Goal: Information Seeking & Learning: Learn about a topic

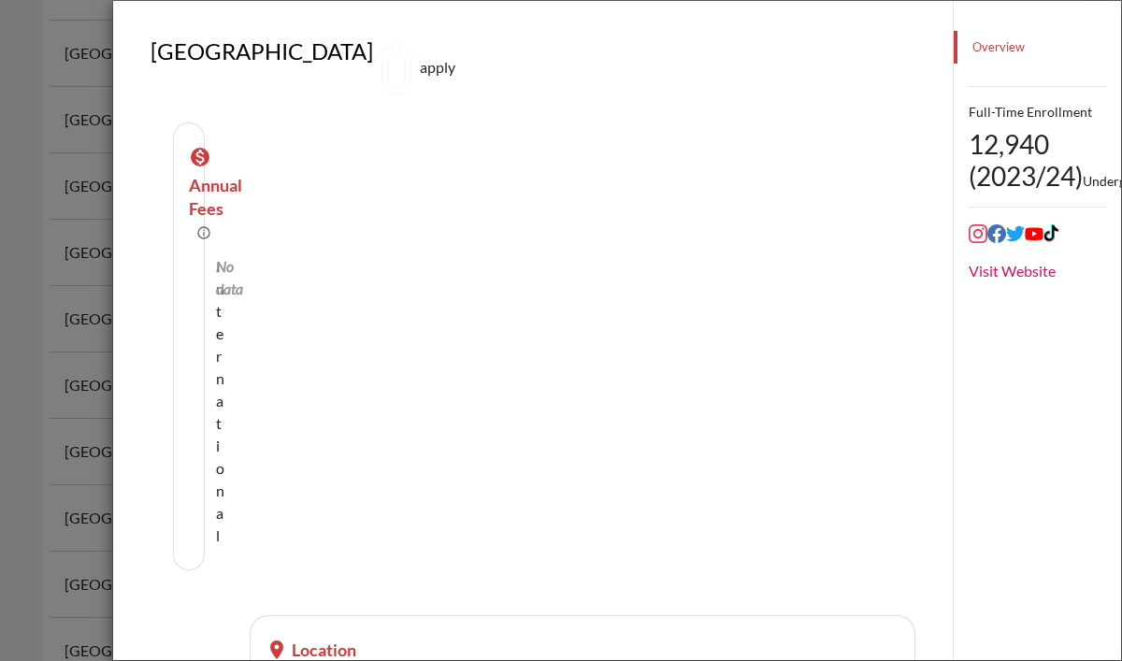
scroll to position [2987, 0]
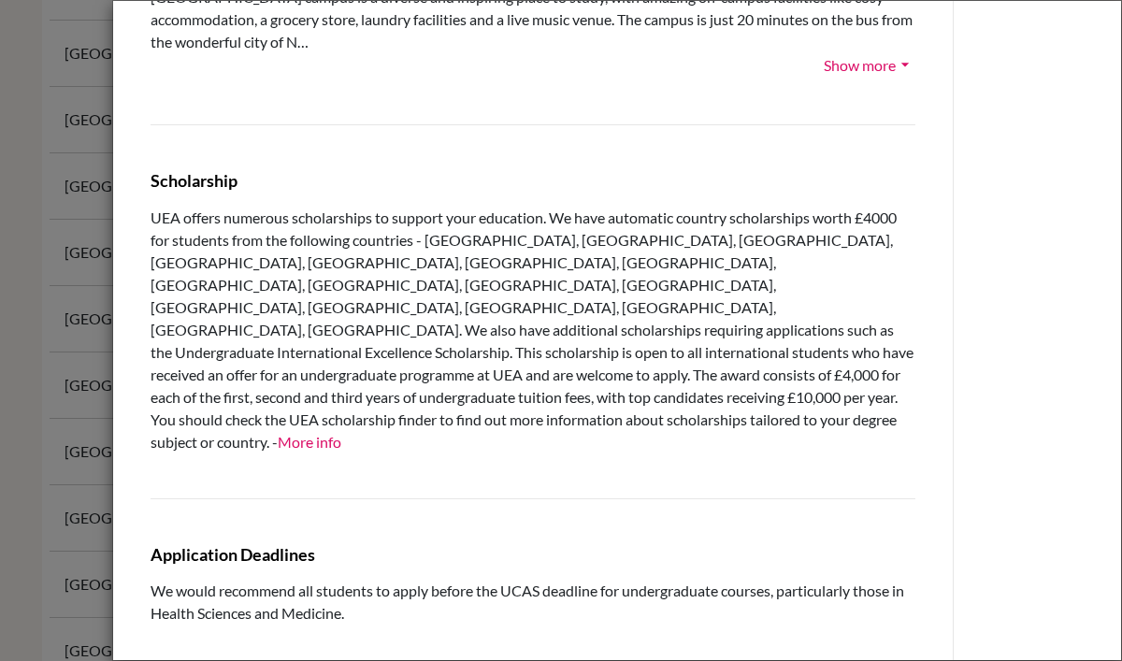
click at [59, 248] on div "University of East Anglia apply school University At A Glance QS Global rank =3…" at bounding box center [561, 330] width 1122 height 661
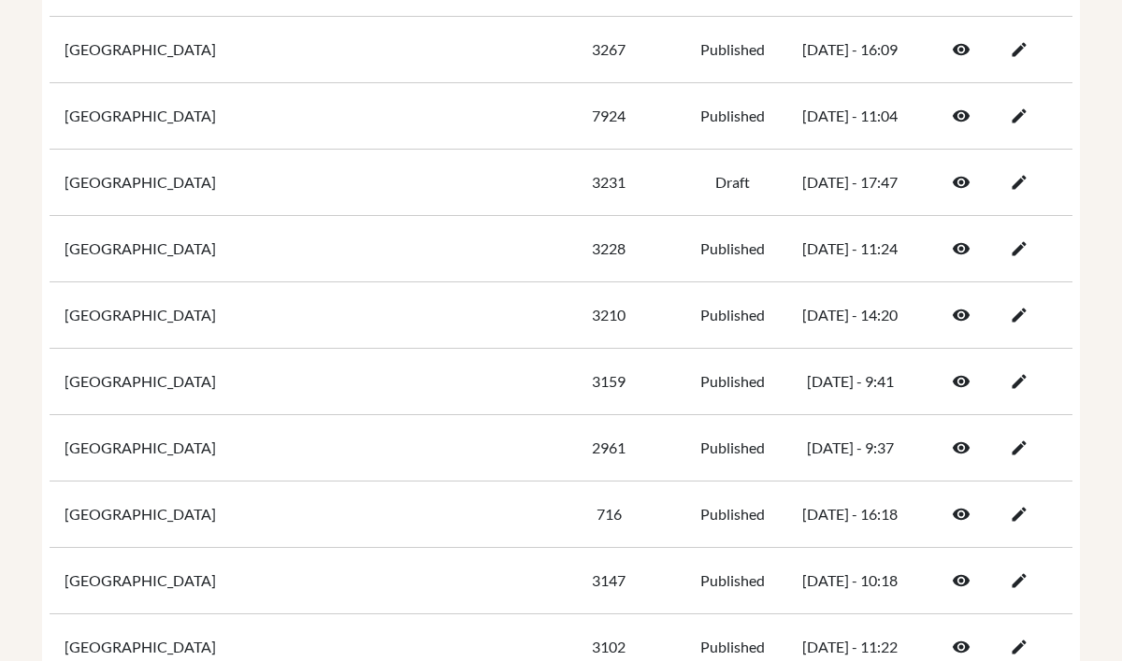
scroll to position [911, 0]
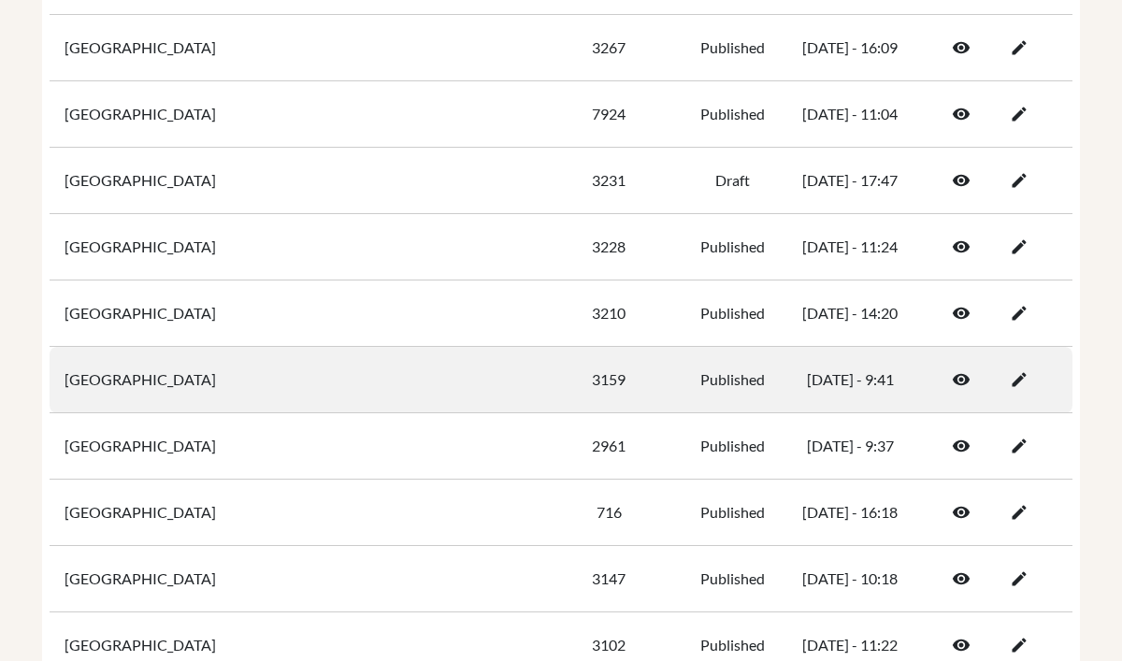
click at [961, 376] on icon at bounding box center [961, 379] width 19 height 19
click at [963, 377] on icon at bounding box center [961, 379] width 19 height 19
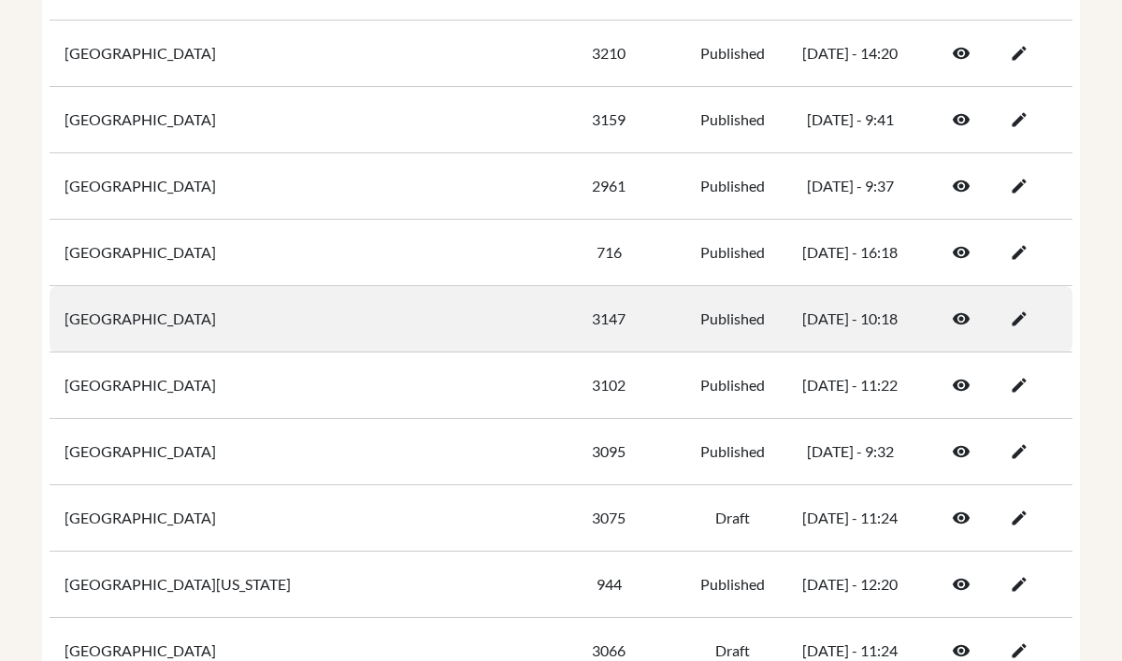
scroll to position [1138, 0]
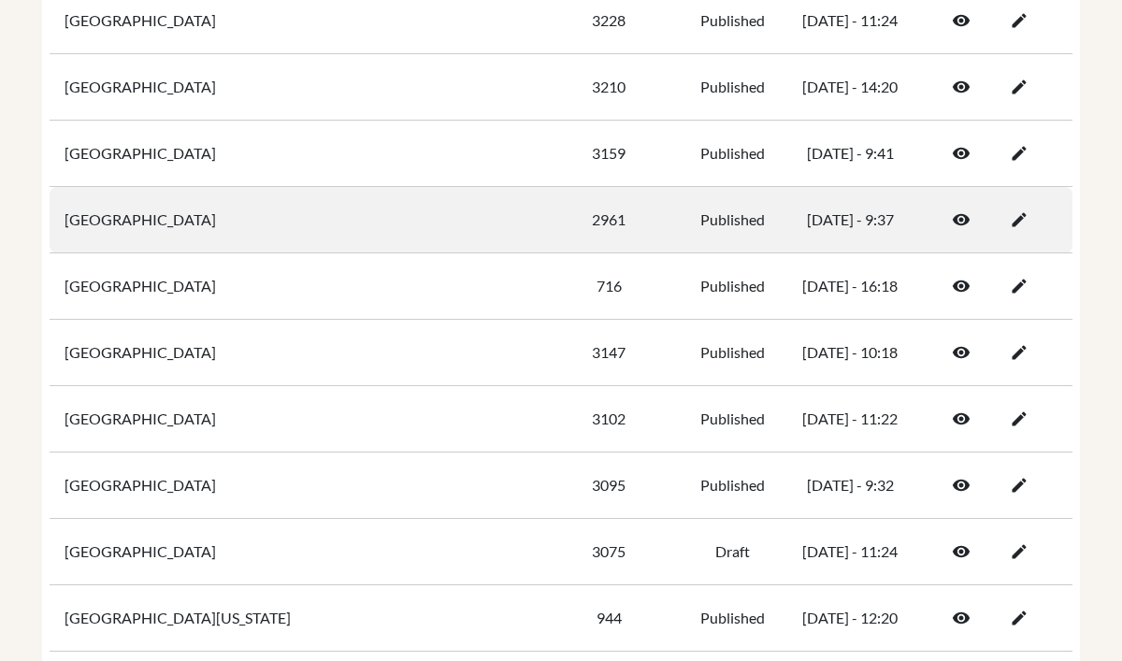
click at [963, 213] on icon at bounding box center [961, 219] width 19 height 19
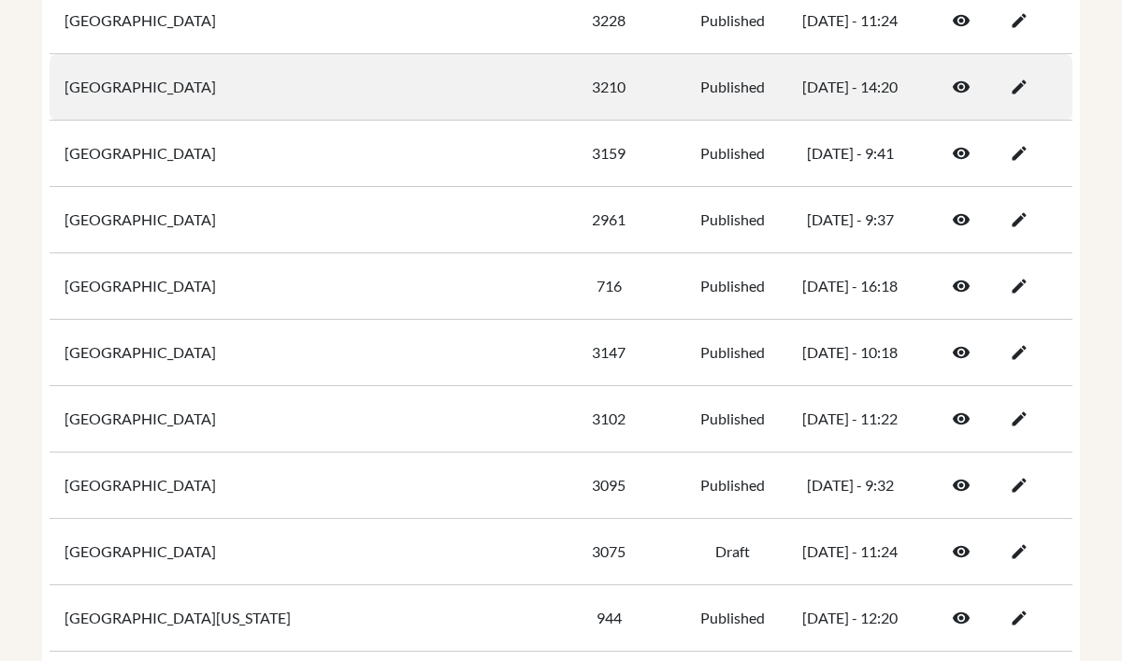
click at [958, 79] on icon at bounding box center [961, 87] width 19 height 19
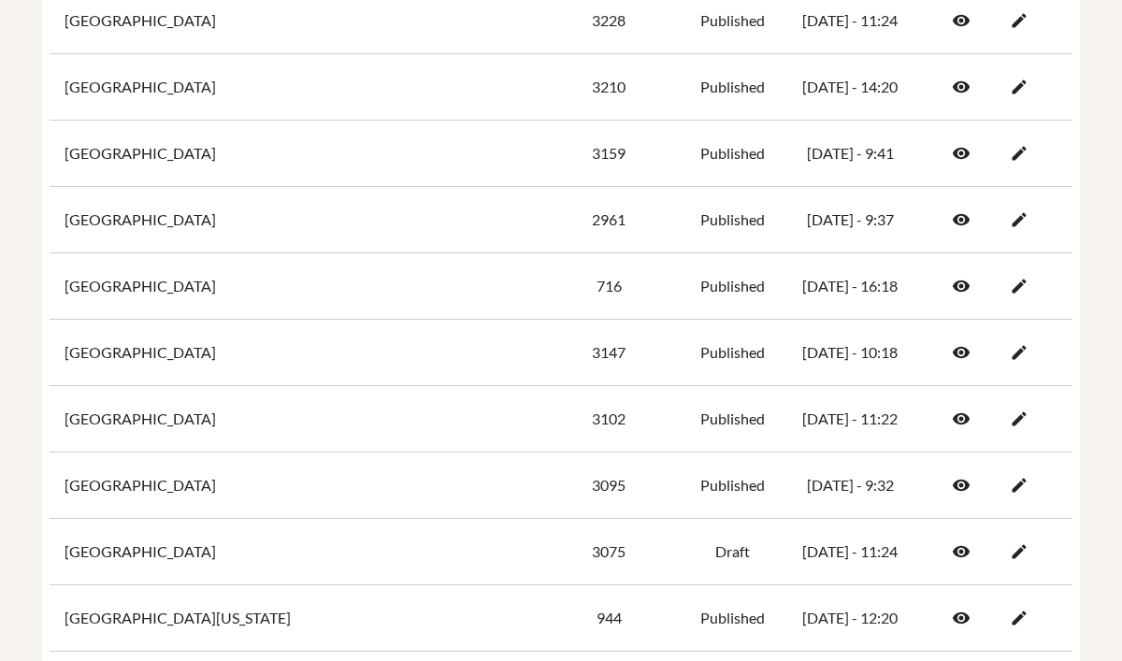
scroll to position [1126, 0]
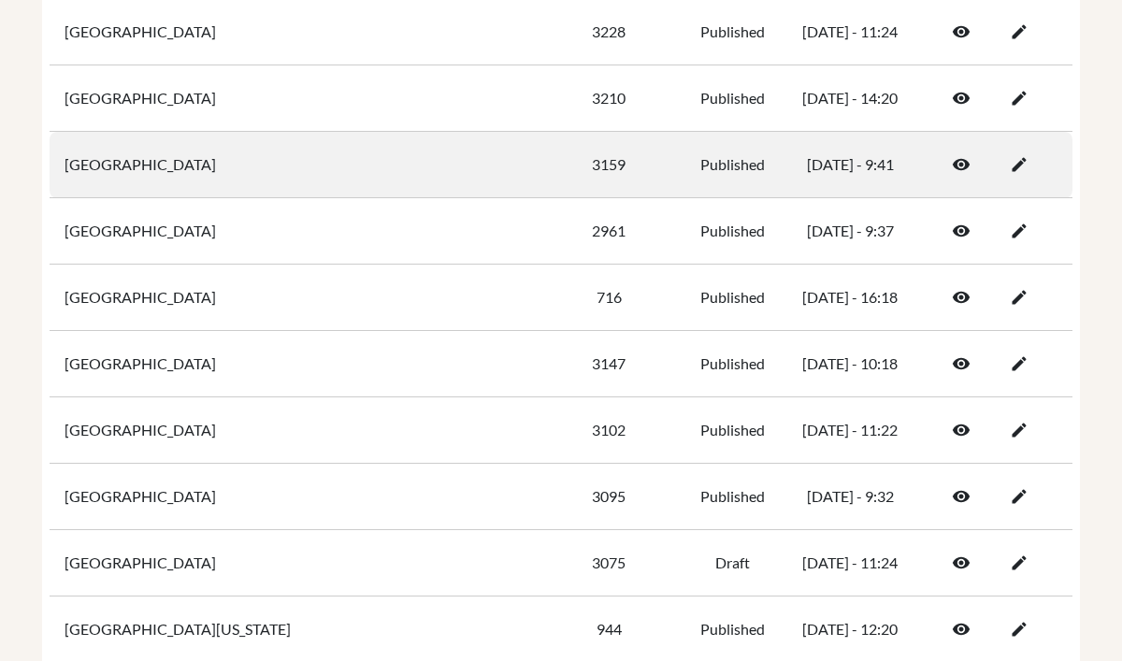
click at [958, 165] on icon at bounding box center [961, 164] width 19 height 19
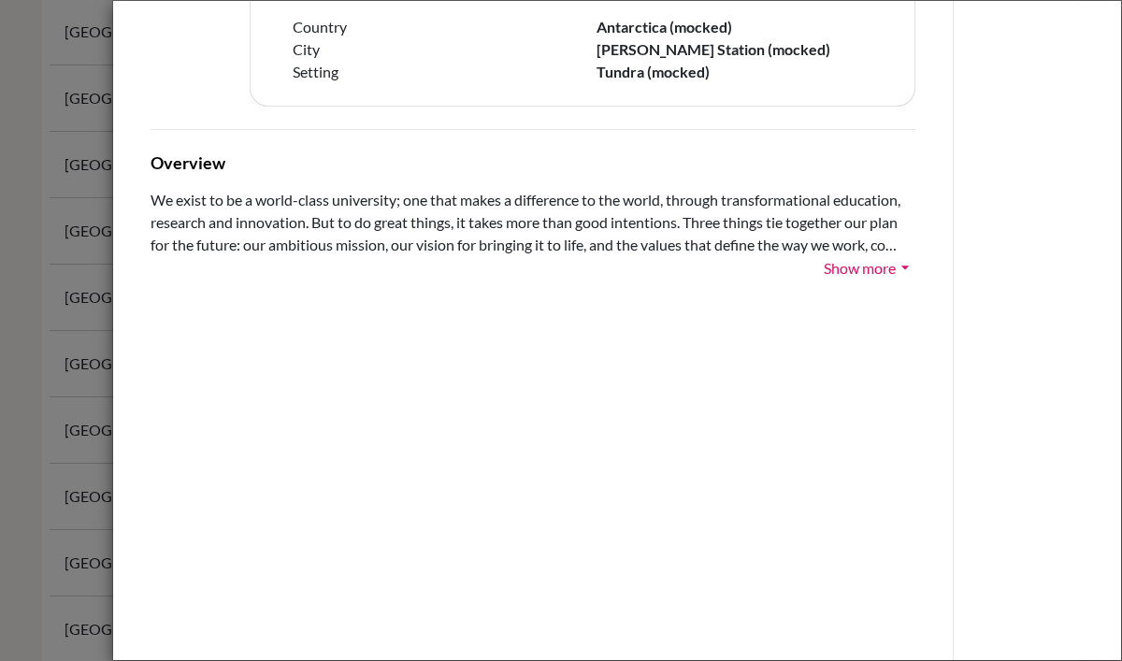
scroll to position [657, 0]
click at [852, 278] on button "Show more arrow_drop_down" at bounding box center [869, 270] width 93 height 26
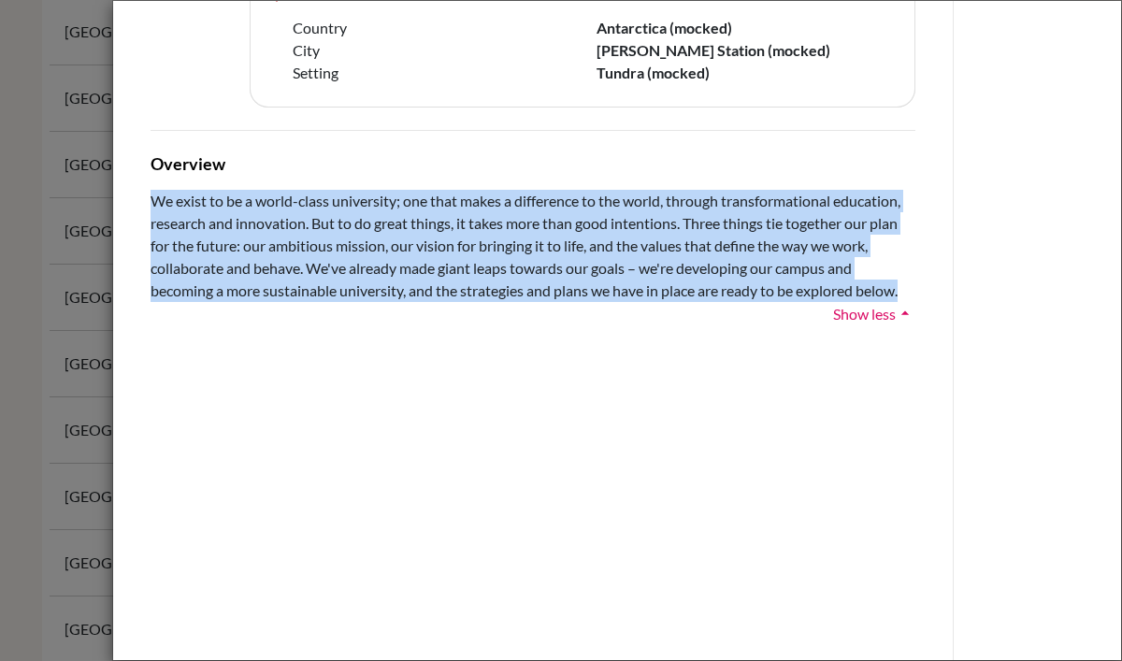
drag, startPoint x: 929, startPoint y: 294, endPoint x: 150, endPoint y: 206, distance: 784.5
copy span "We exist to be a world-class university; one that makes a difference to the wor…"
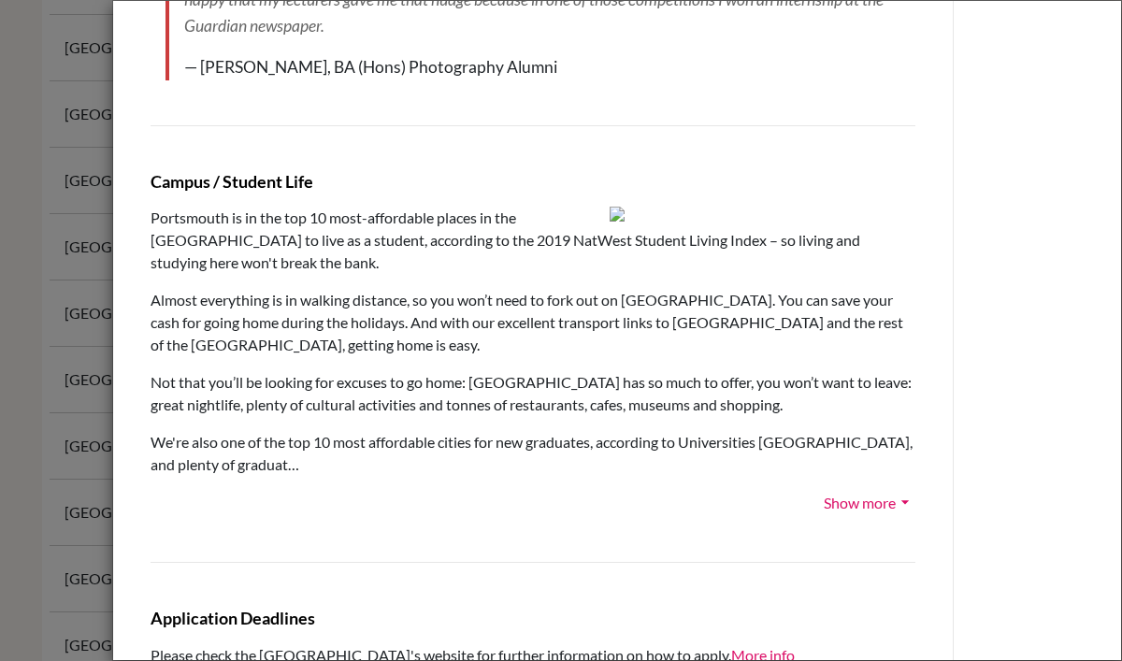
scroll to position [2567, 0]
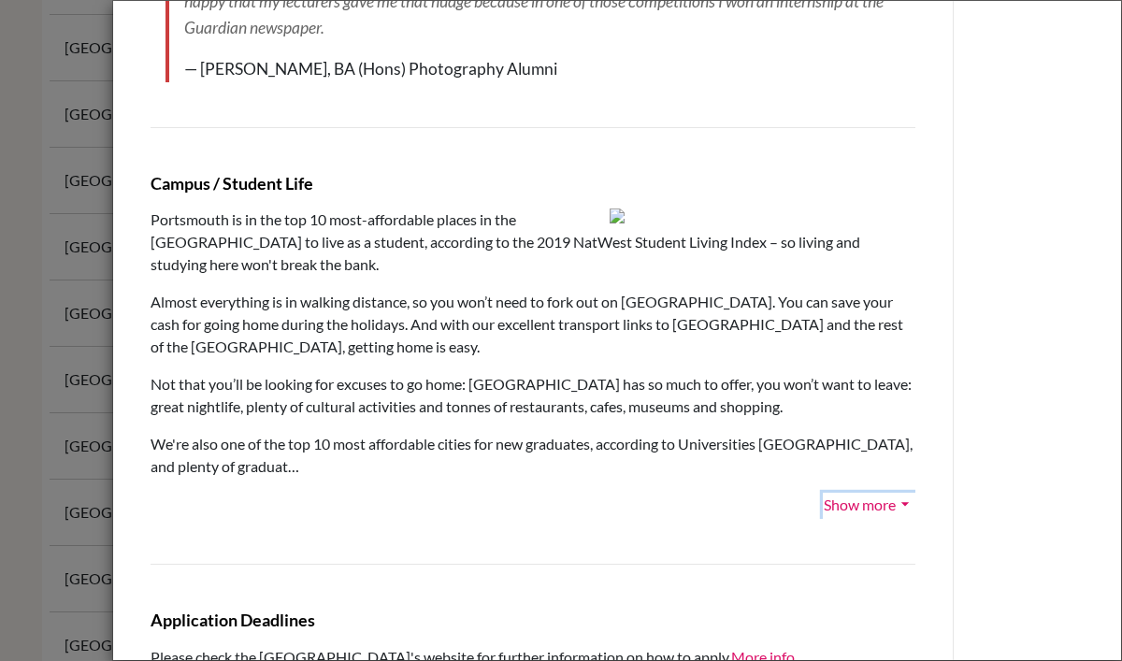
click at [870, 502] on button "Show more arrow_drop_down" at bounding box center [869, 506] width 93 height 26
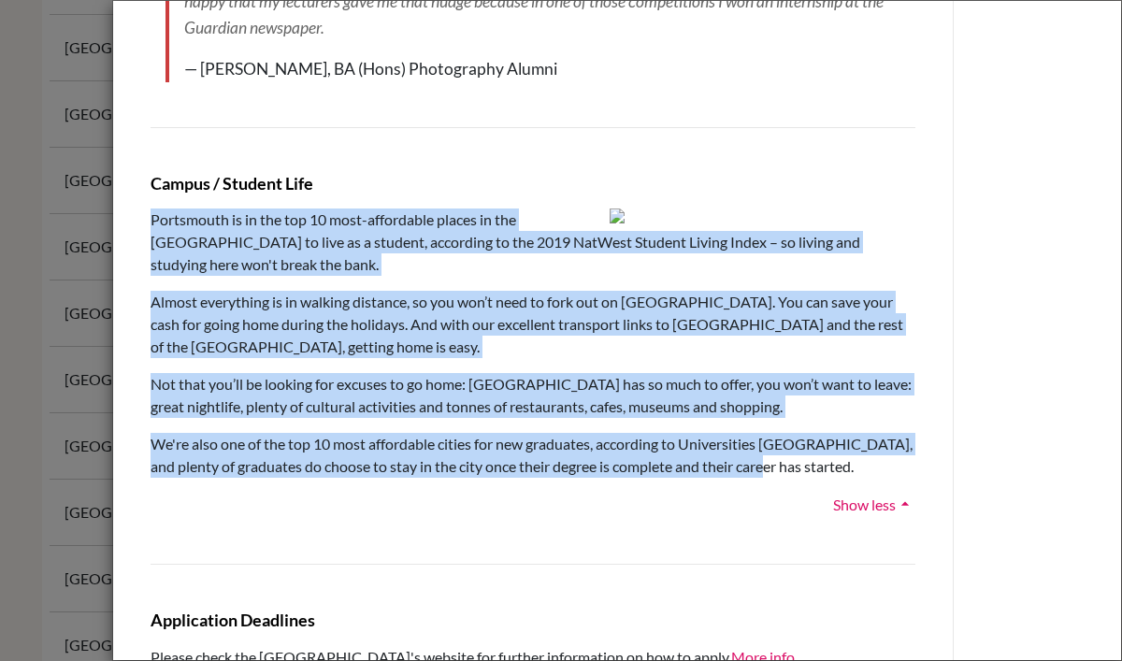
drag, startPoint x: 811, startPoint y: 472, endPoint x: 152, endPoint y: 249, distance: 695.8
click at [152, 249] on span "Portsmouth is in the top 10 most-affordable places in the UK to live as a stude…" at bounding box center [532, 342] width 765 height 269
copy span "Portsmouth is in the top 10 most-affordable places in the UK to live as a stude…"
click at [349, 308] on p "Almost everything is in walking distance, so you won’t need to fork out on [GEO…" at bounding box center [532, 324] width 765 height 67
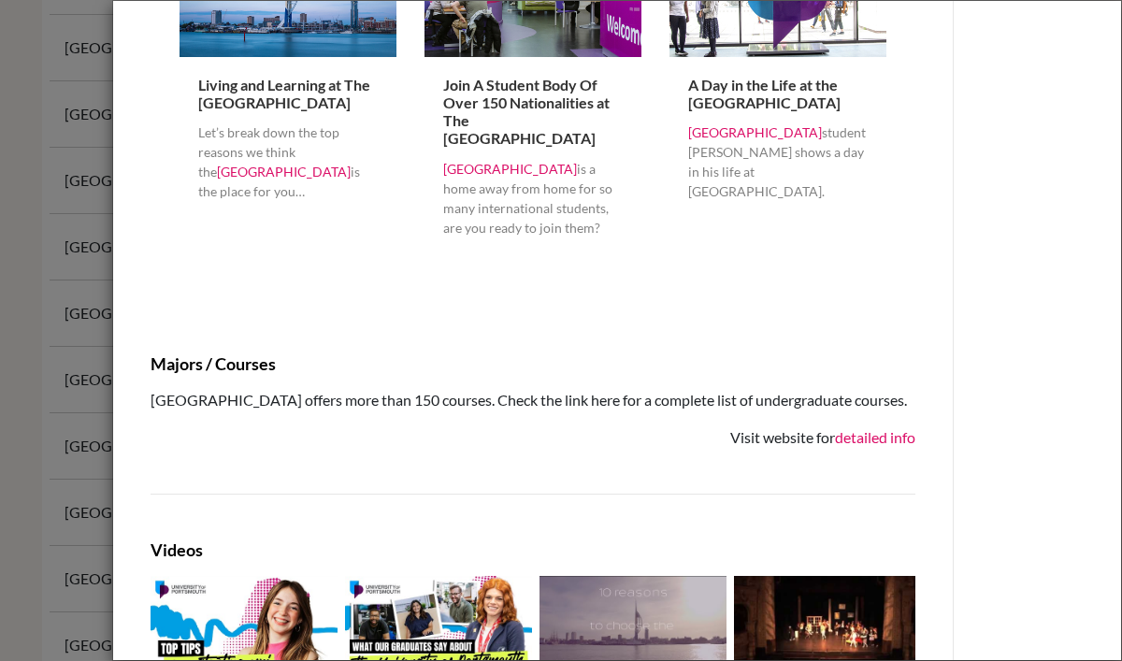
scroll to position [1642, 0]
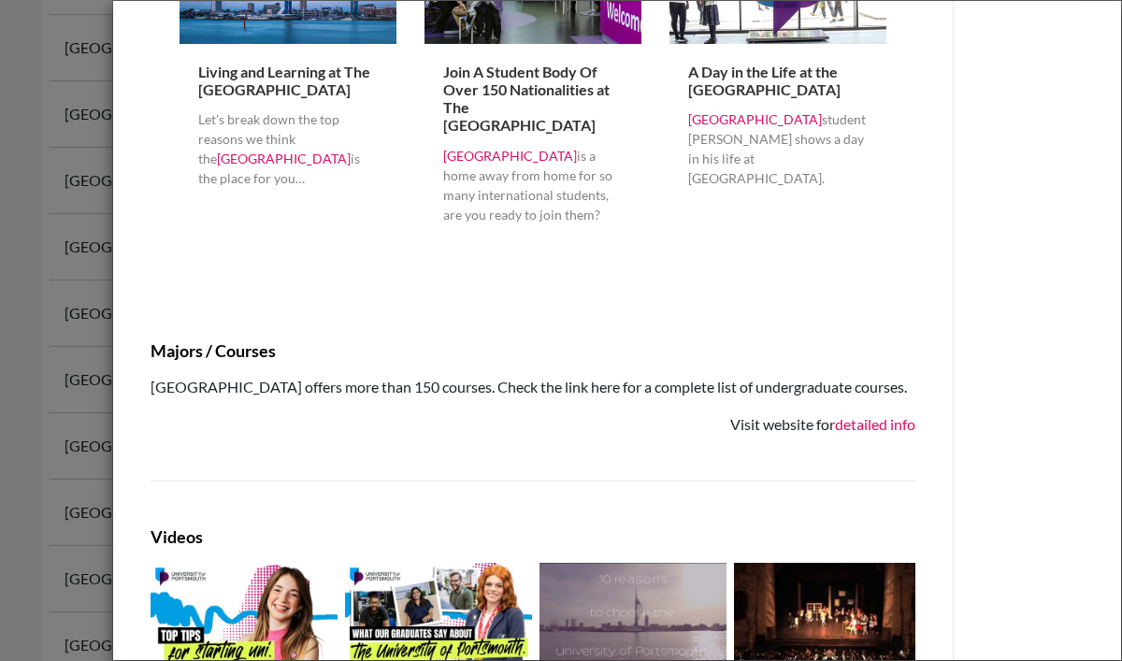
drag, startPoint x: 213, startPoint y: 411, endPoint x: 141, endPoint y: 394, distance: 73.9
click at [141, 394] on div "Majors / Courses University of Portsmouth offers more than 150 courses. Check t…" at bounding box center [532, 388] width 793 height 96
copy p "[GEOGRAPHIC_DATA] offers more than 150 courses. Check the link here for a compl…"
click at [330, 195] on div "Living and Learning at The University of Portsmouth Let’s break down the top re…" at bounding box center [287, 151] width 217 height 214
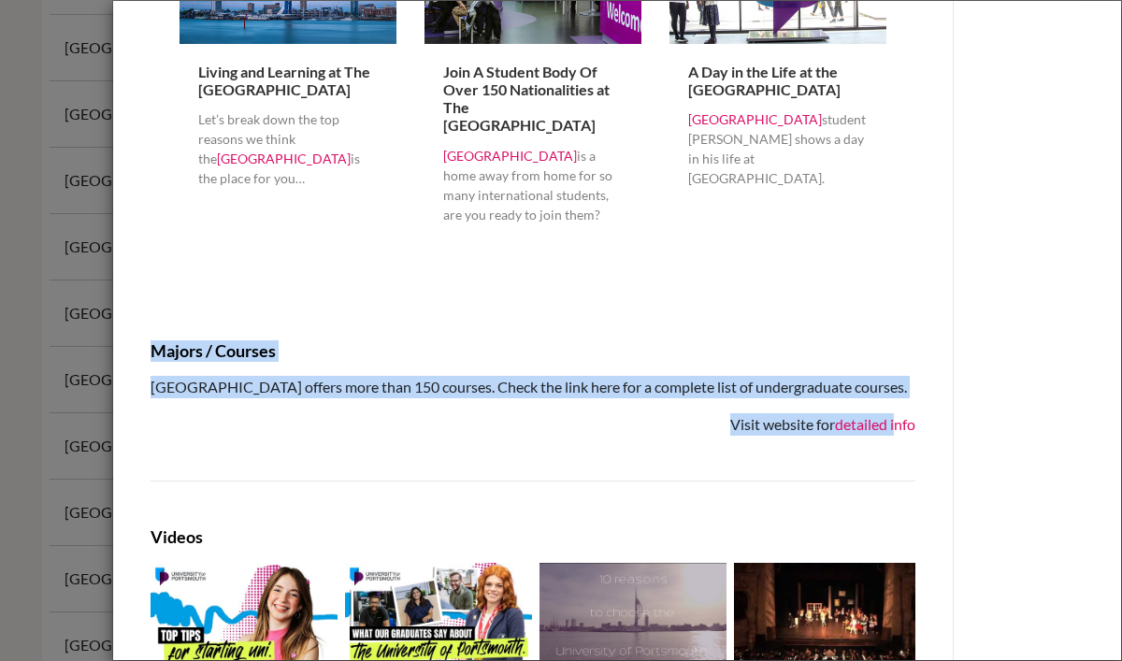
drag, startPoint x: 931, startPoint y: 453, endPoint x: 896, endPoint y: 459, distance: 35.0
click at [896, 459] on div "University of Portsmouth apply school University At A Glance QS Global rank =63…" at bounding box center [532, 204] width 839 height 3691
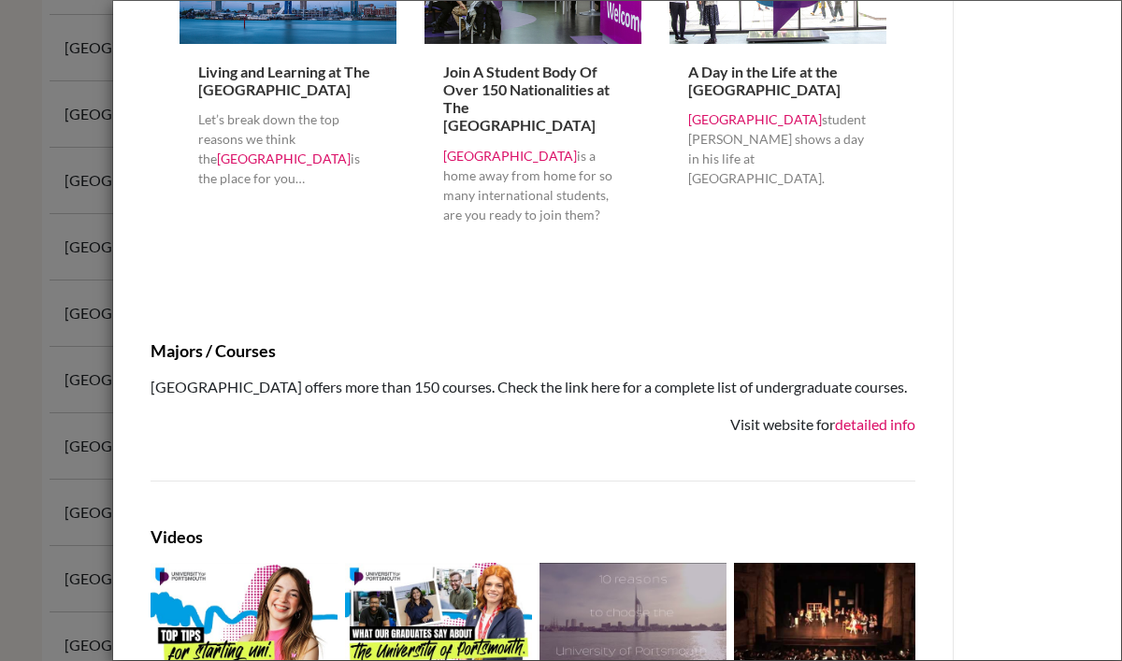
click at [899, 491] on div "University of Portsmouth apply school University At A Glance QS Global rank =63…" at bounding box center [532, 182] width 765 height 3572
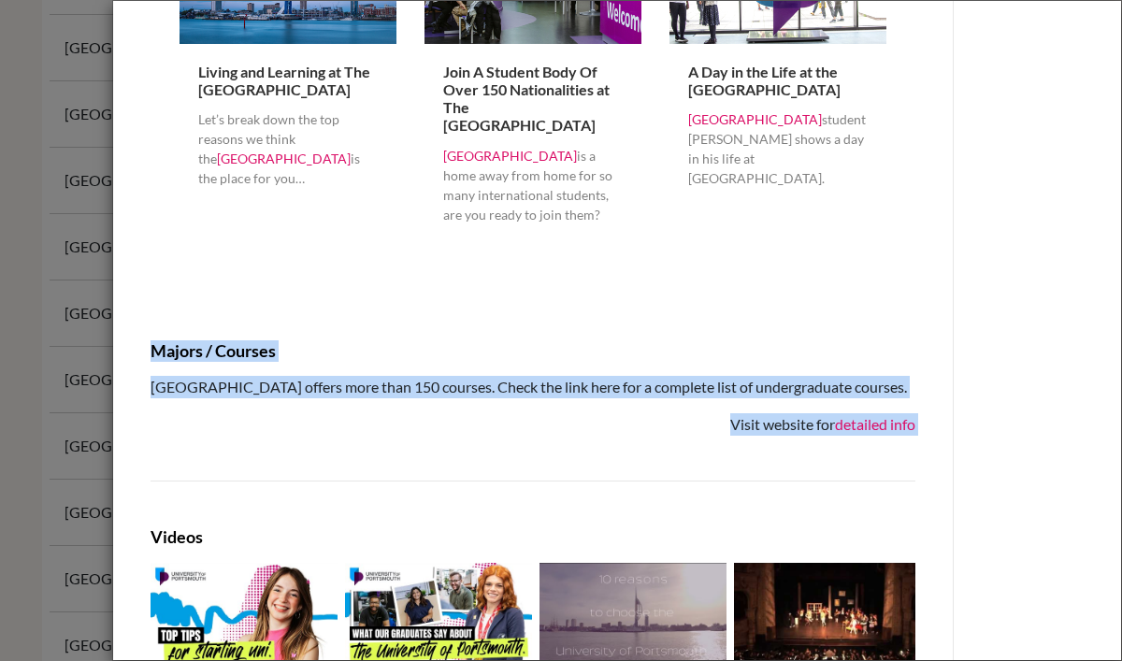
drag, startPoint x: 938, startPoint y: 448, endPoint x: 916, endPoint y: 461, distance: 25.2
click at [916, 461] on div "University of Portsmouth apply school University At A Glance QS Global rank =63…" at bounding box center [532, 204] width 839 height 3691
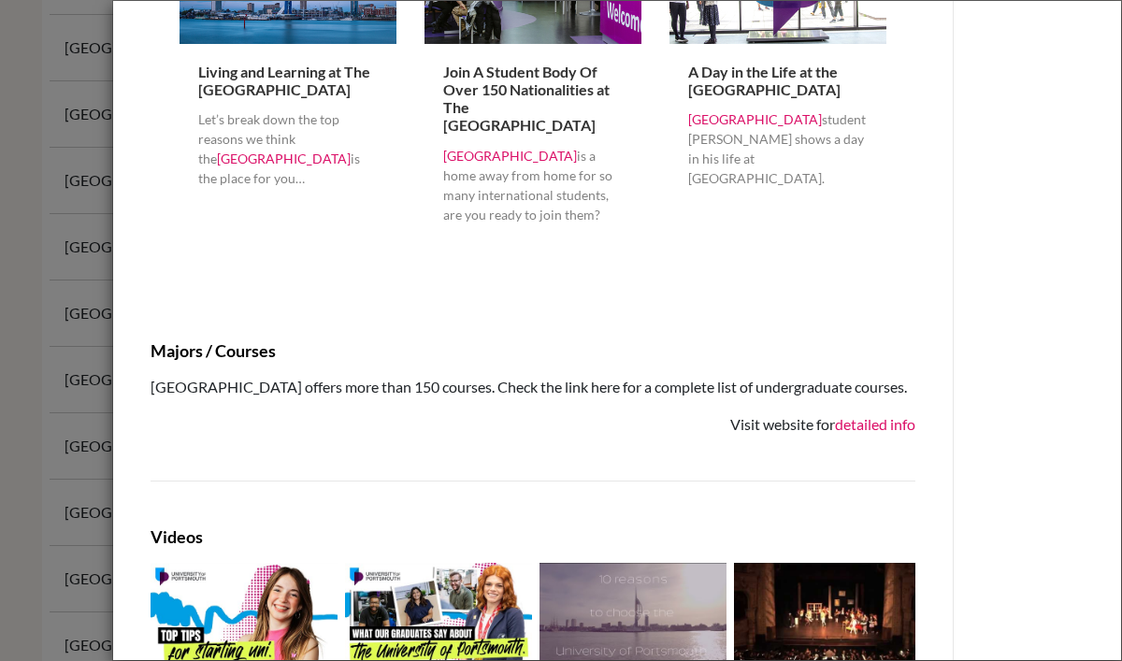
click at [916, 465] on div "University of Portsmouth apply school University At A Glance QS Global rank =63…" at bounding box center [533, 204] width 795 height 3646
drag, startPoint x: 727, startPoint y: 450, endPoint x: 913, endPoint y: 456, distance: 186.1
click at [913, 436] on div "Visit website for detailed info" at bounding box center [532, 424] width 765 height 22
copy div "Visit website for detailed info"
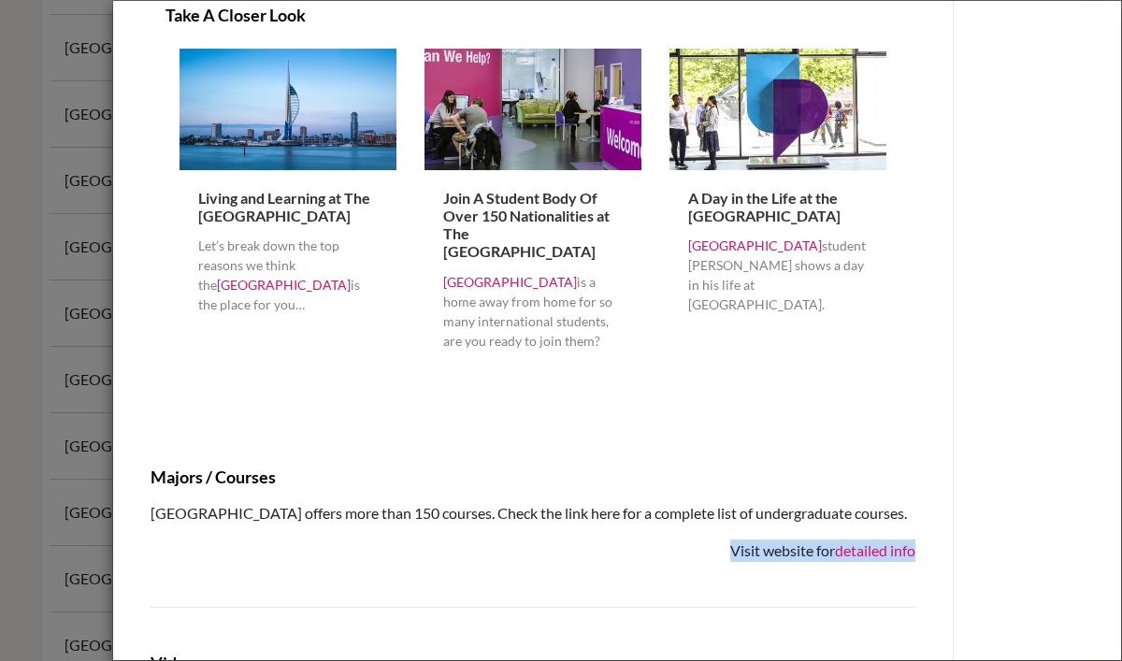
scroll to position [1512, 0]
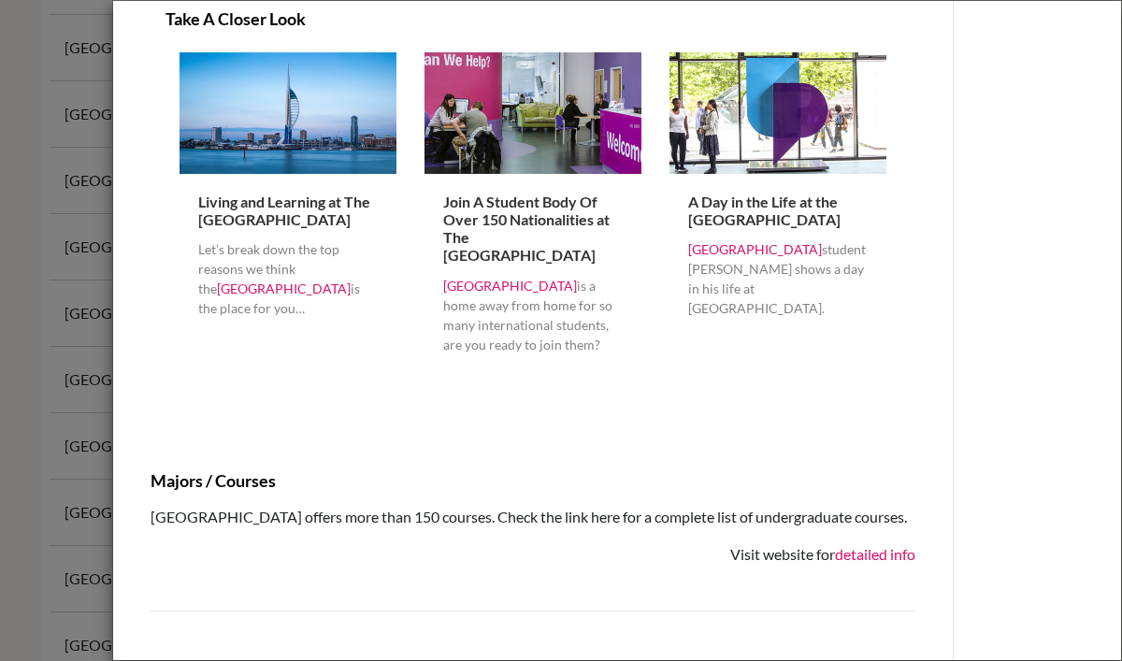
click at [969, 252] on div "Overview Full-Time Enrollment 21,090 Undergrads account_balance Public Institut…" at bounding box center [1037, 333] width 168 height 3691
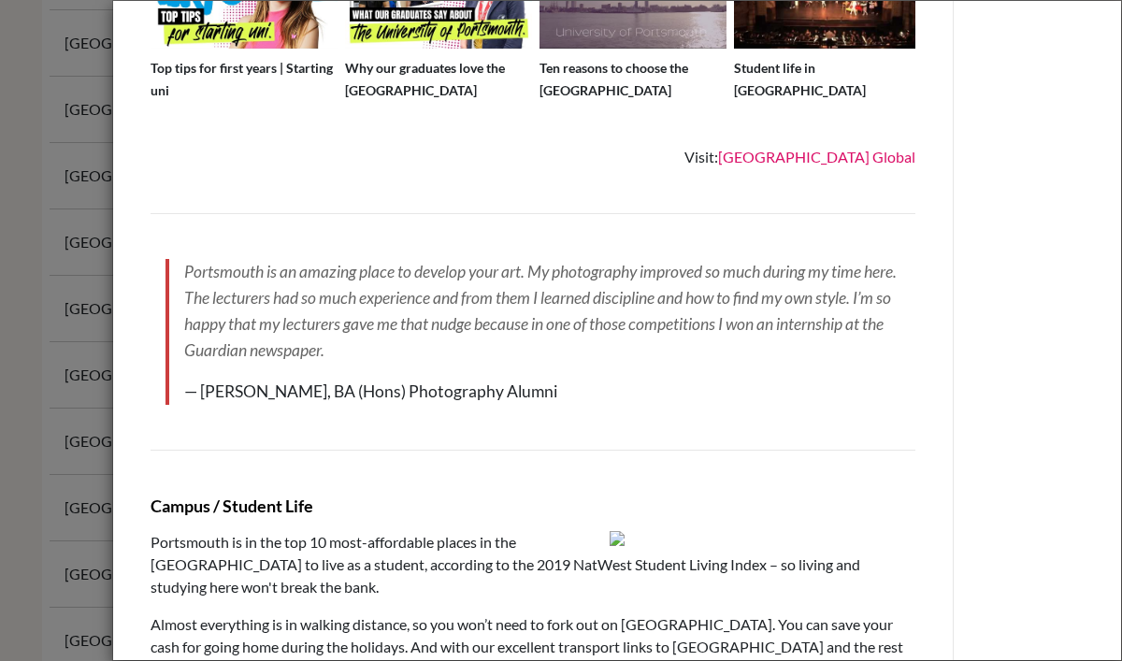
scroll to position [2241, 0]
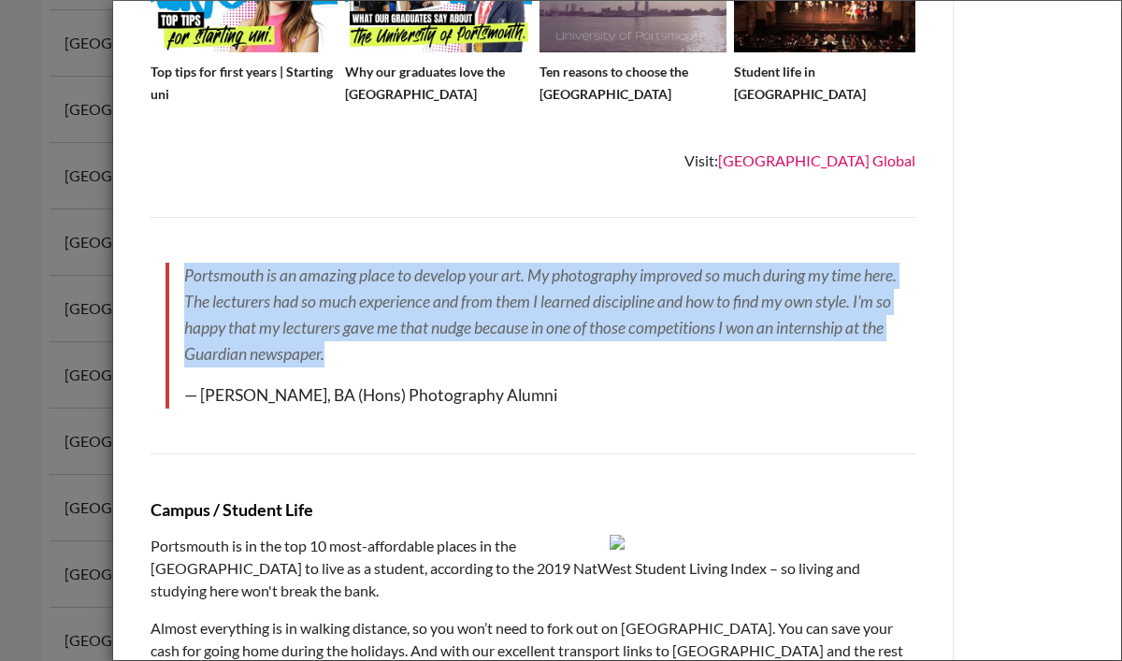
drag, startPoint x: 375, startPoint y: 380, endPoint x: 187, endPoint y: 303, distance: 203.3
click at [187, 303] on p "Portsmouth is an amazing place to develop your art. My photography improved so …" at bounding box center [542, 315] width 716 height 105
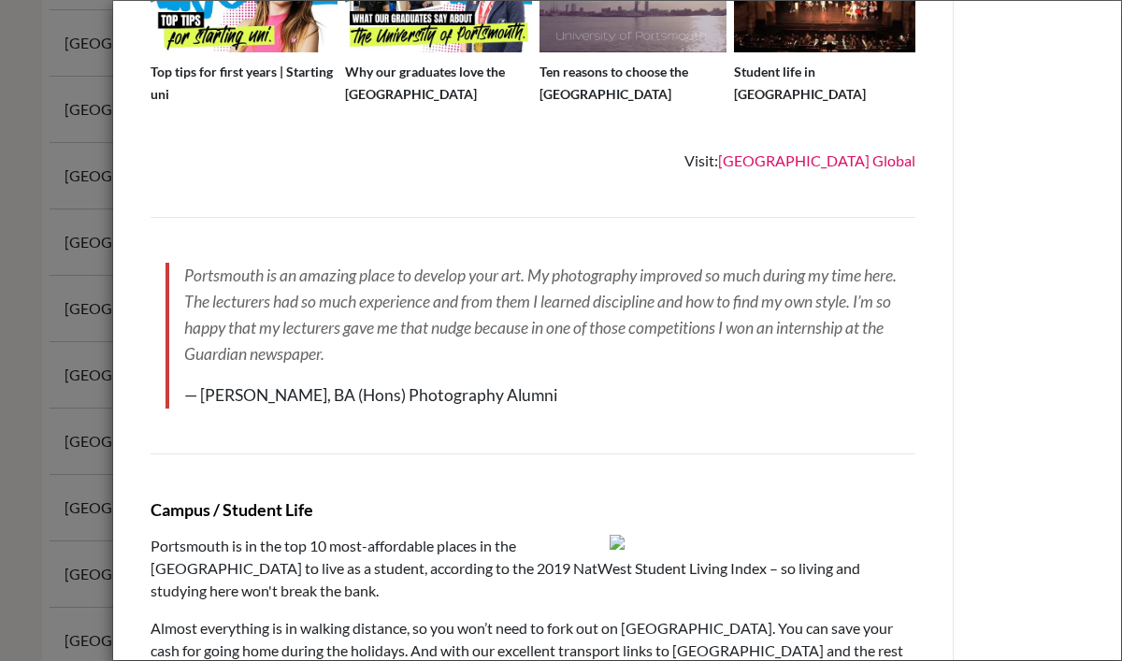
drag, startPoint x: 629, startPoint y: 417, endPoint x: 182, endPoint y: 294, distance: 463.3
click at [182, 294] on blockquote "Portsmouth is an amazing place to develop your art. My photography improved so …" at bounding box center [532, 336] width 735 height 146
copy blockquote "Portsmouth is an amazing place to develop your art. My photography improved so …"
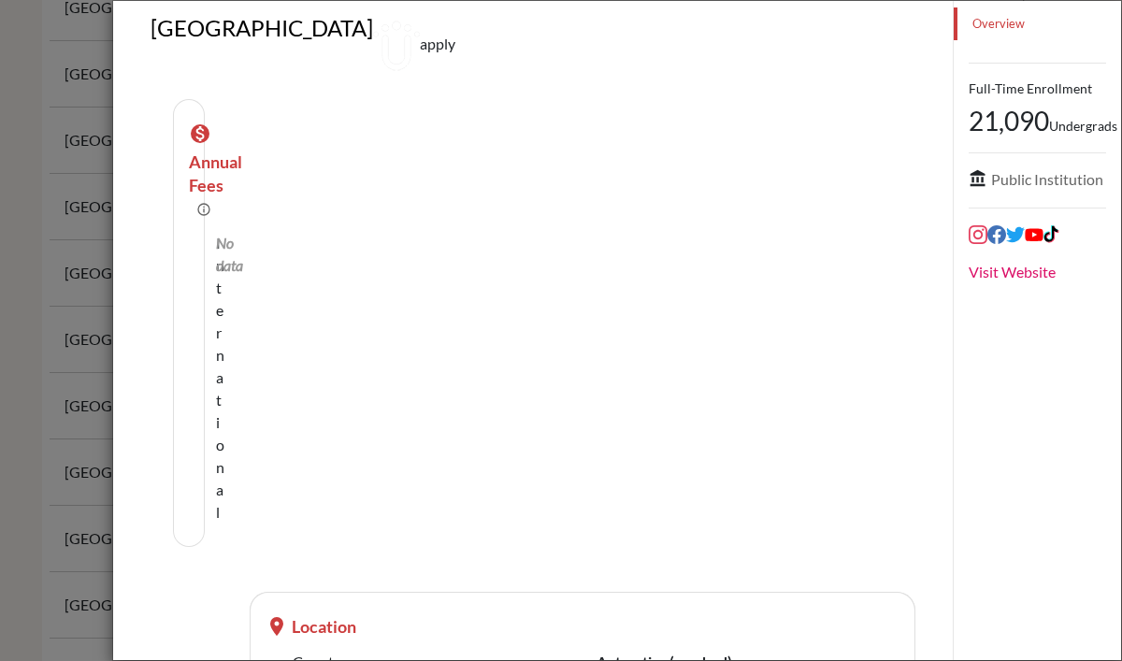
scroll to position [0, 0]
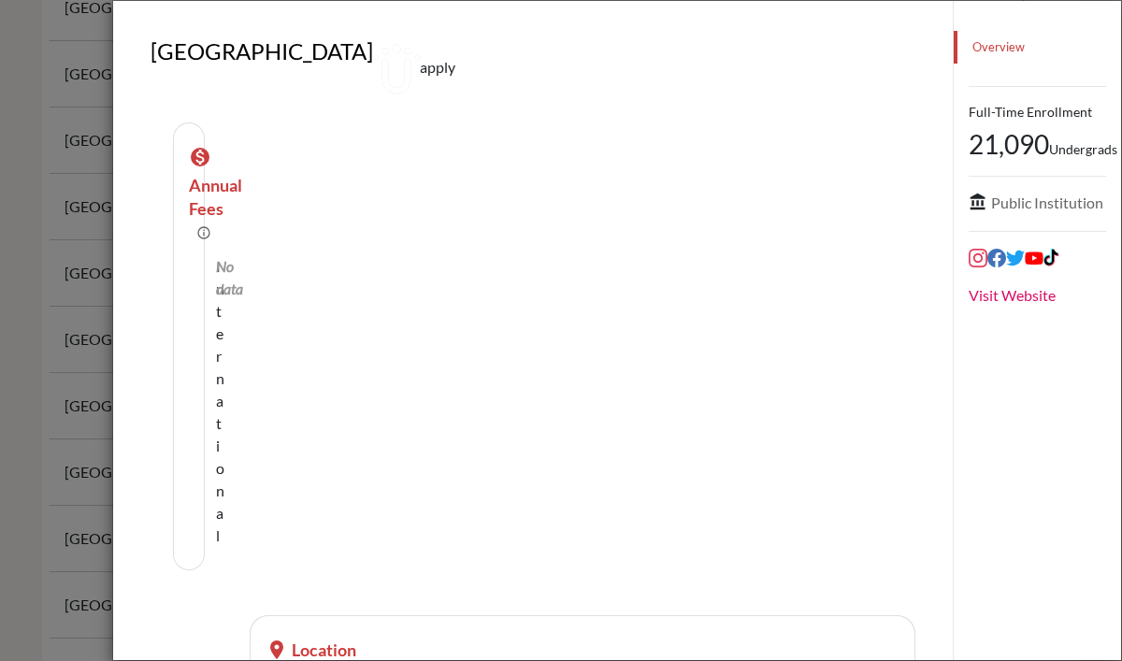
click at [978, 267] on icon at bounding box center [977, 258] width 19 height 19
click at [999, 267] on icon at bounding box center [996, 258] width 19 height 19
click at [1053, 267] on icon at bounding box center [1052, 258] width 19 height 19
click at [1015, 267] on icon at bounding box center [1015, 258] width 19 height 19
click at [1032, 267] on icon at bounding box center [1033, 258] width 19 height 19
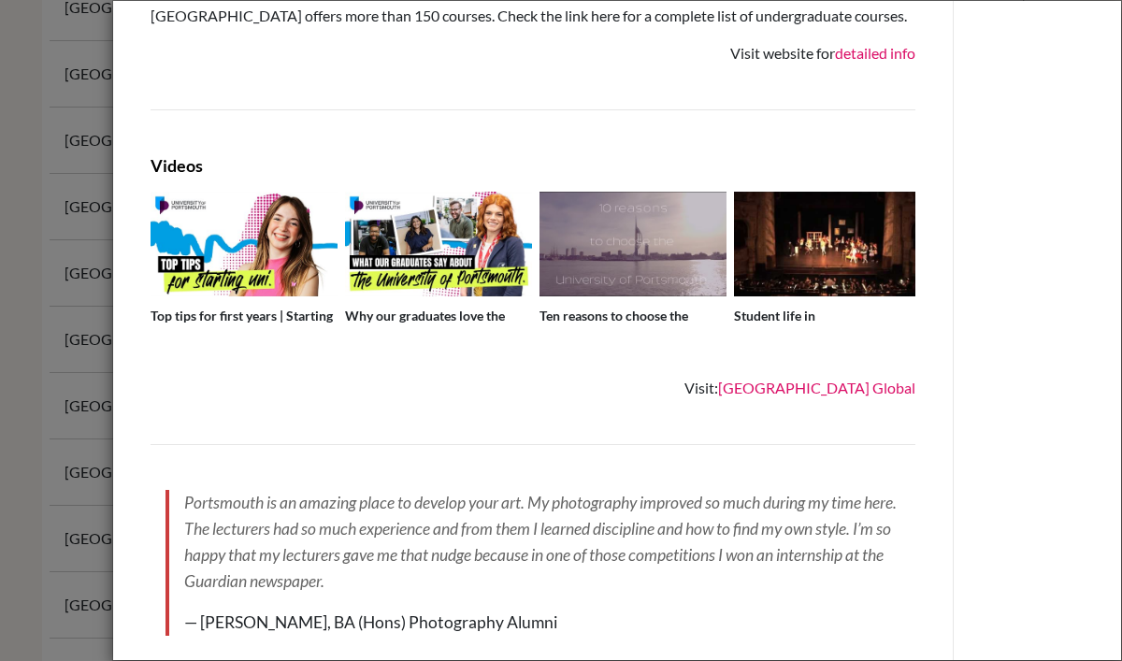
scroll to position [2014, 0]
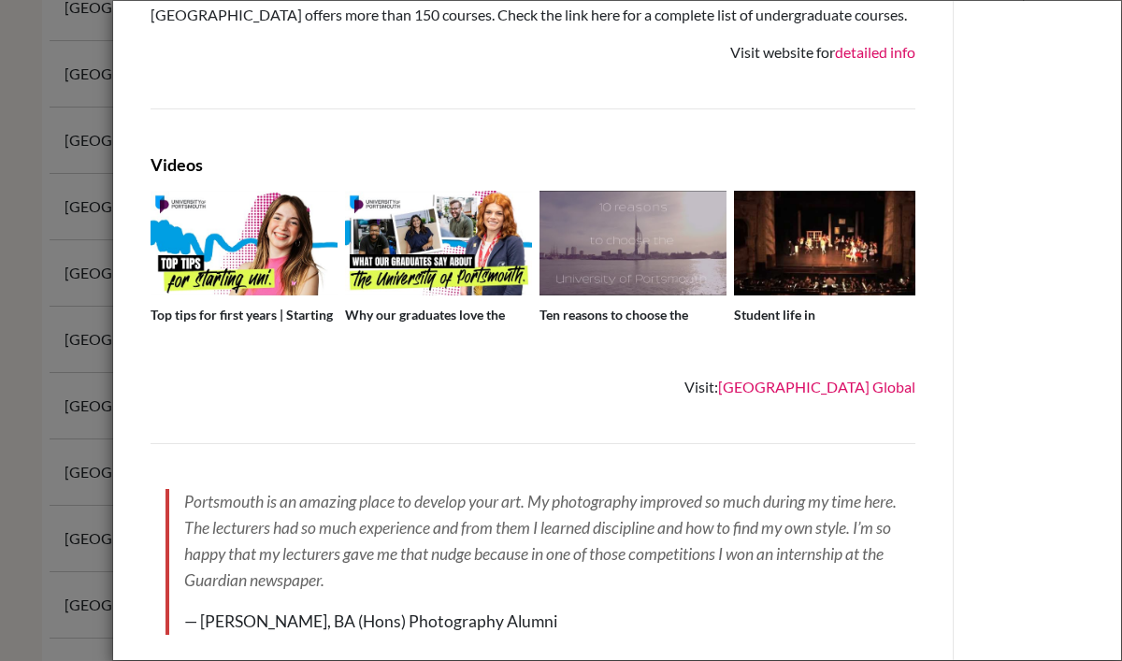
click at [243, 287] on img at bounding box center [243, 243] width 187 height 105
click at [640, 289] on img at bounding box center [632, 243] width 187 height 105
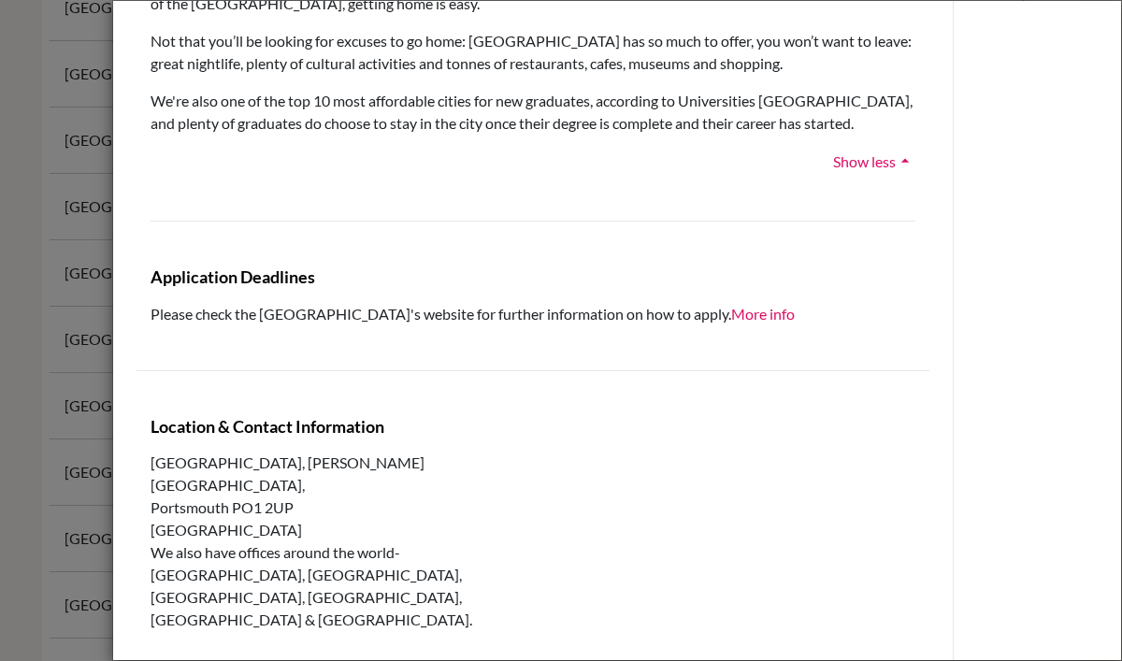
scroll to position [3034, 0]
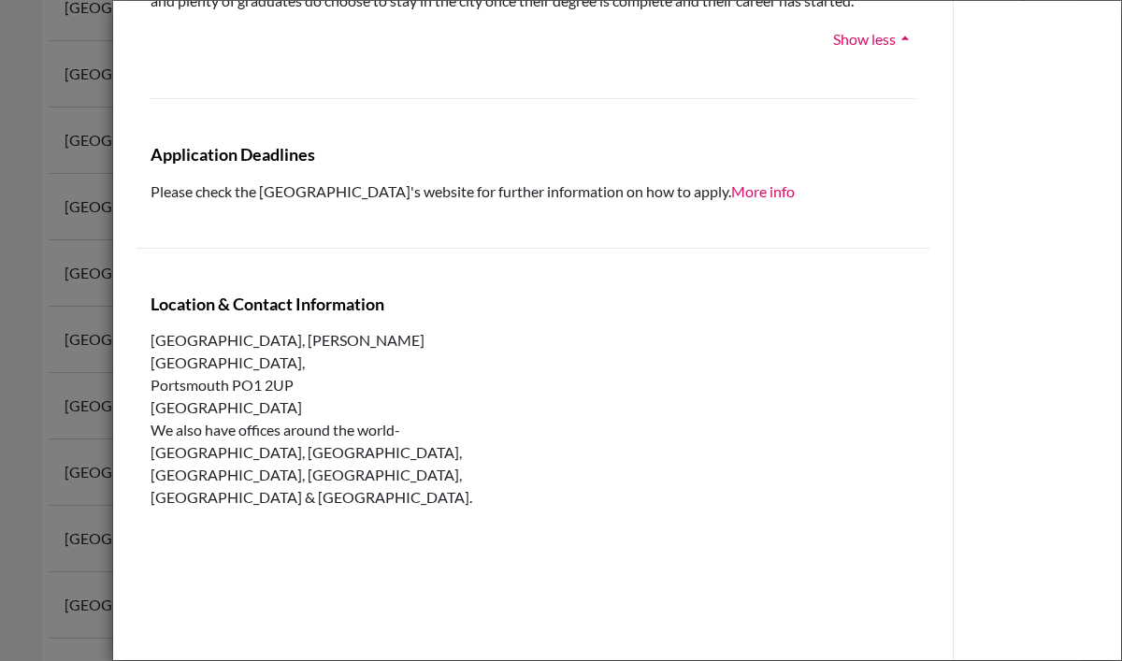
click at [40, 249] on div "University of Portsmouth apply school University At A Glance QS Global rank =63…" at bounding box center [561, 330] width 1122 height 661
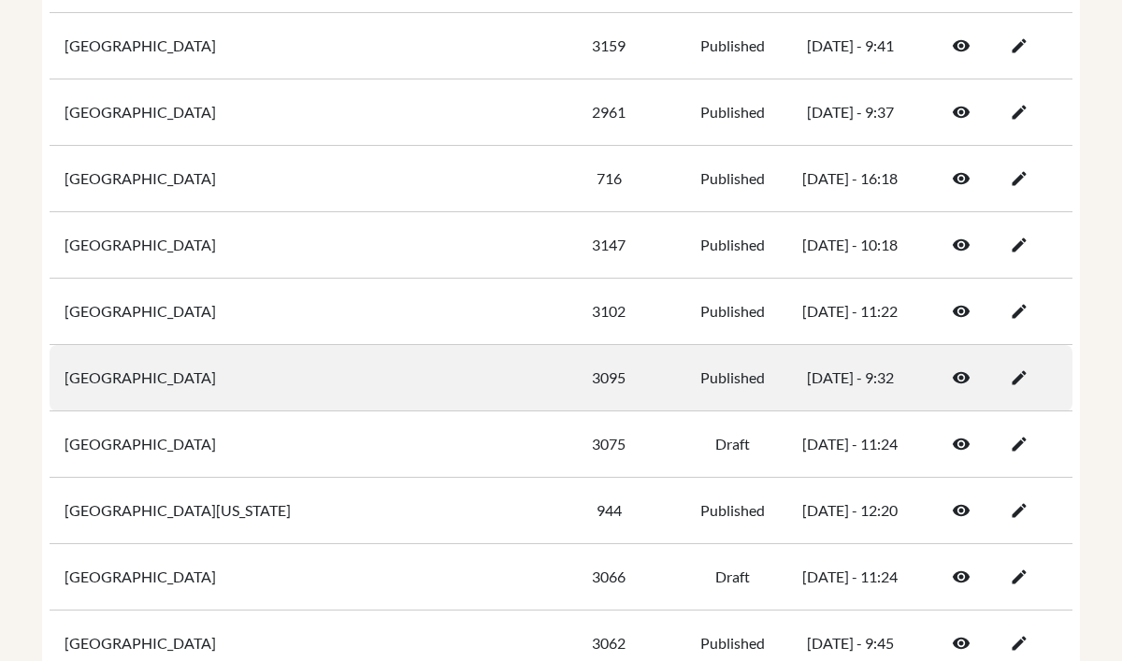
scroll to position [1243, 0]
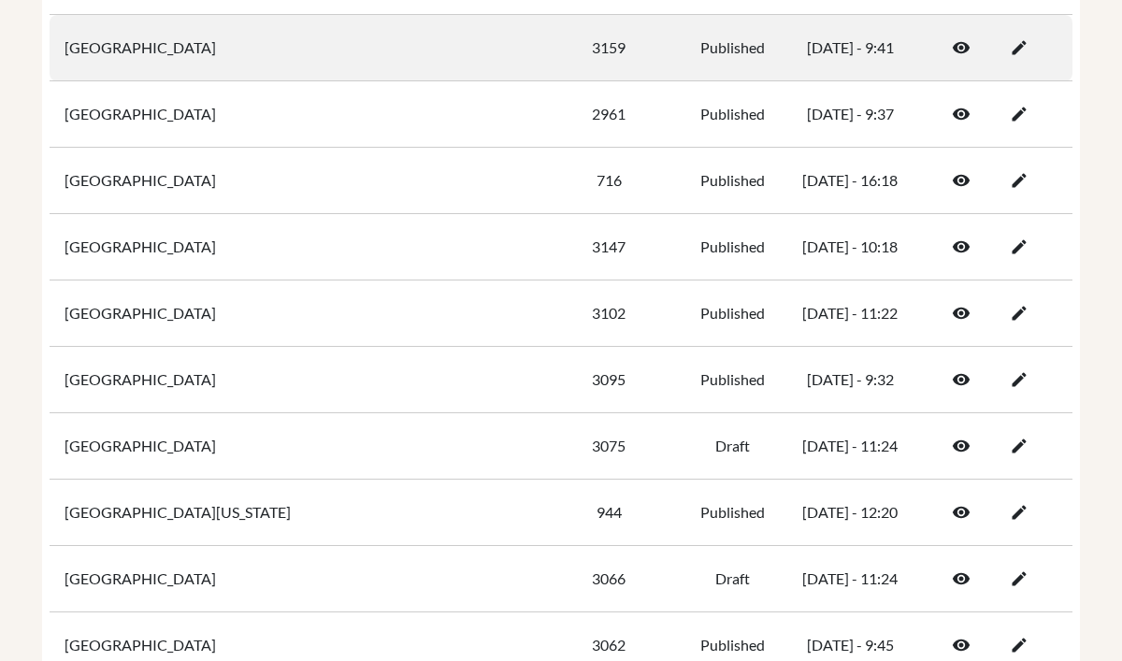
click at [970, 53] on link at bounding box center [961, 48] width 58 height 36
click at [959, 48] on icon at bounding box center [961, 47] width 19 height 19
click at [959, 53] on icon at bounding box center [961, 47] width 19 height 19
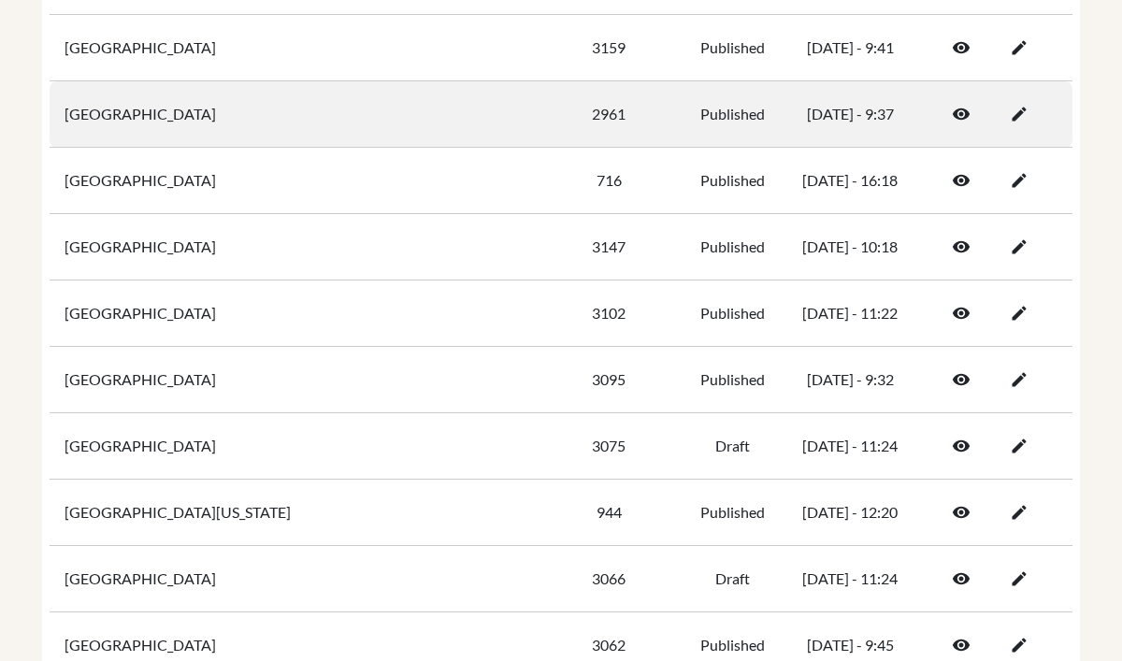
click at [964, 99] on link at bounding box center [961, 114] width 58 height 36
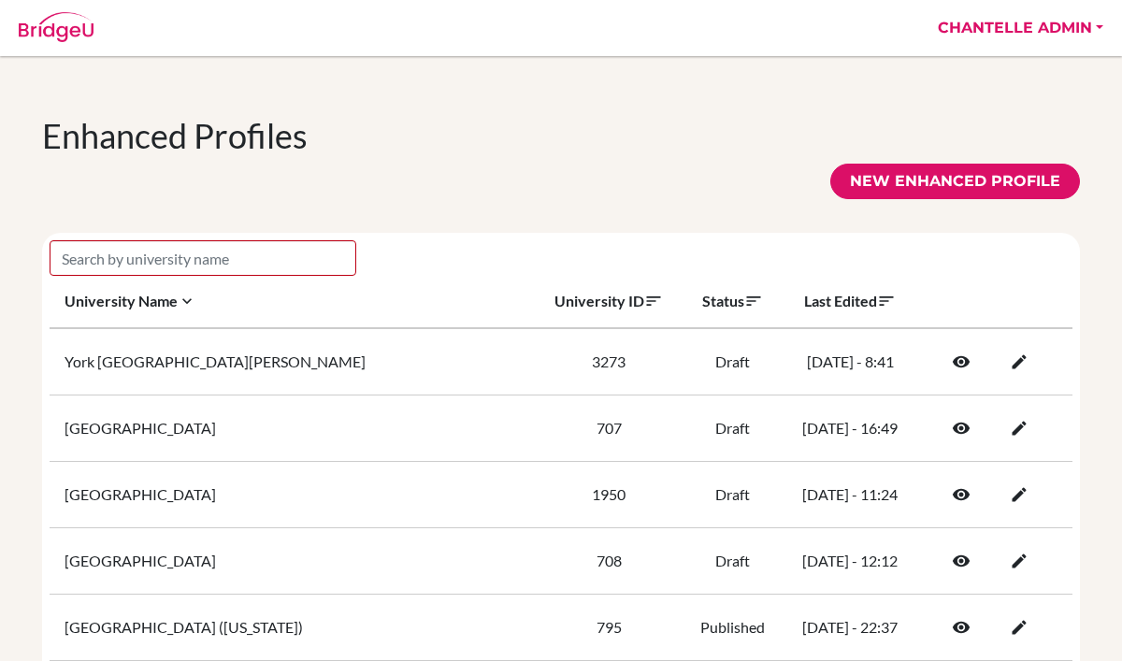
scroll to position [1243, 0]
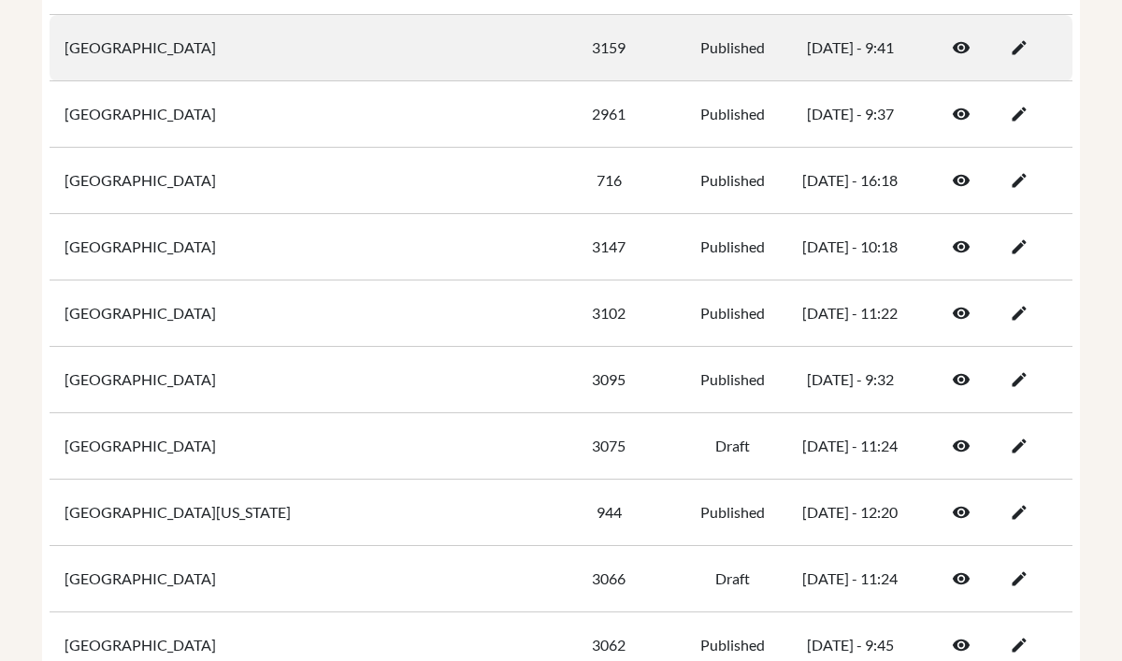
click at [962, 45] on icon at bounding box center [961, 47] width 19 height 19
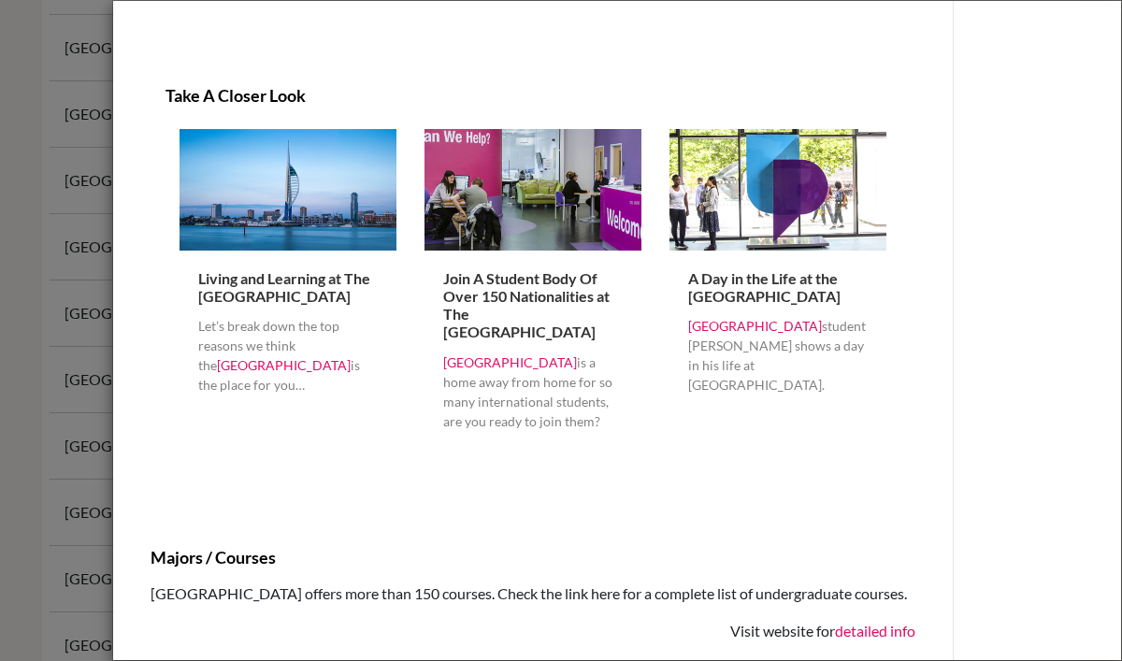
scroll to position [1400, 0]
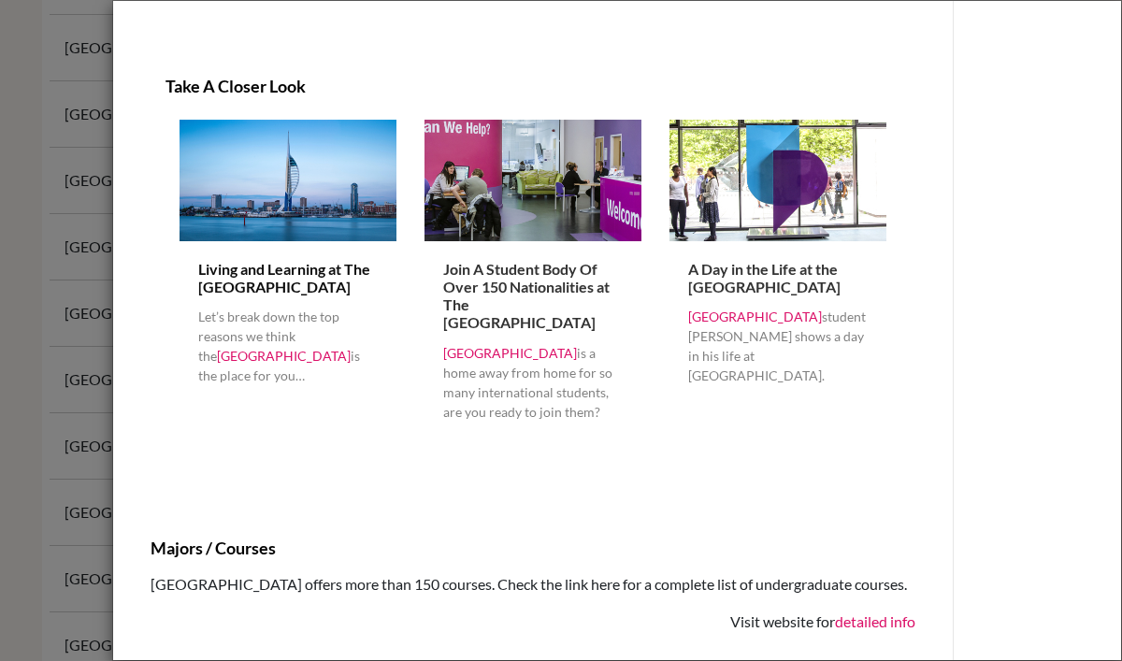
click at [274, 291] on link "Living and Learning at The [GEOGRAPHIC_DATA]" at bounding box center [284, 278] width 172 height 36
drag, startPoint x: 371, startPoint y: 287, endPoint x: 199, endPoint y: 268, distance: 173.0
click at [199, 268] on h6 "Living and Learning at The [GEOGRAPHIC_DATA]" at bounding box center [287, 278] width 179 height 36
copy link "Living and Learning at The [GEOGRAPHIC_DATA]"
click at [360, 457] on div "Living and Learning at The [GEOGRAPHIC_DATA] Let’s break down the top reasons w…" at bounding box center [532, 295] width 735 height 351
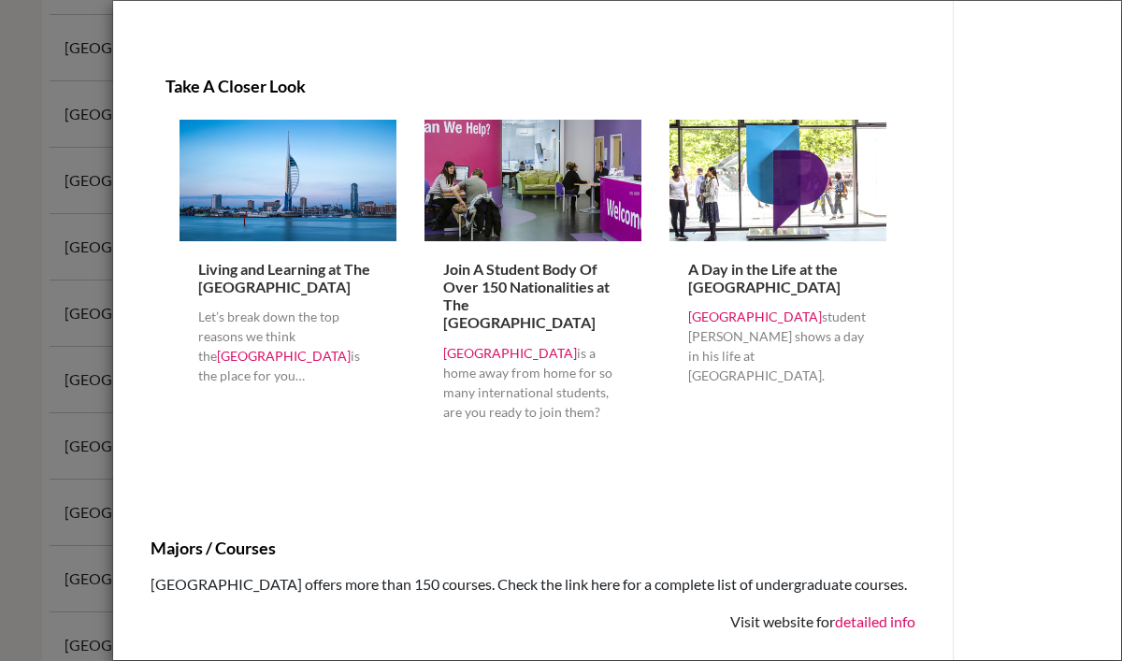
drag, startPoint x: 540, startPoint y: 326, endPoint x: 439, endPoint y: 275, distance: 113.3
click at [439, 275] on div "Join A Student Body Of Over 150 Nationalities at The [GEOGRAPHIC_DATA] is a hom…" at bounding box center [532, 348] width 217 height 214
copy link "Join A Student Body Of Over 150 Nationalities at The [GEOGRAPHIC_DATA]"
click at [461, 438] on div "Join A Student Body Of Over 150 Nationalities at The [GEOGRAPHIC_DATA] is a hom…" at bounding box center [532, 348] width 217 height 214
drag, startPoint x: 876, startPoint y: 292, endPoint x: 689, endPoint y: 272, distance: 188.0
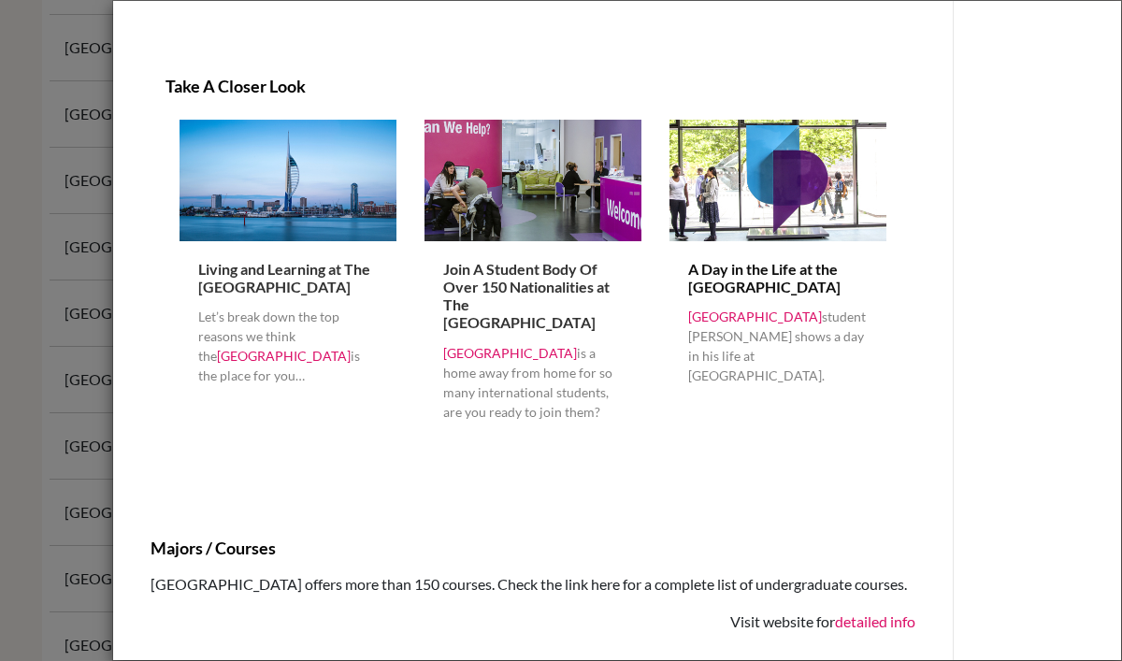
click at [689, 272] on div "A Day in the Life at the [GEOGRAPHIC_DATA] Portsmouth student [PERSON_NAME] sho…" at bounding box center [777, 348] width 217 height 214
copy link "A Day in the Life at the [GEOGRAPHIC_DATA]"
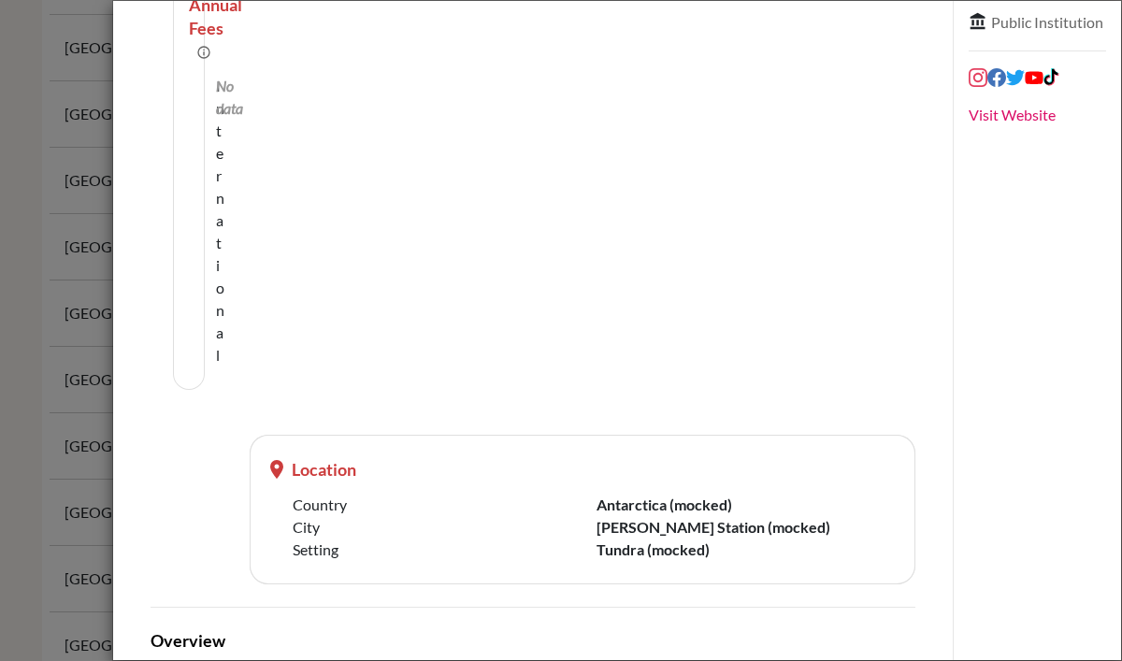
scroll to position [173, 0]
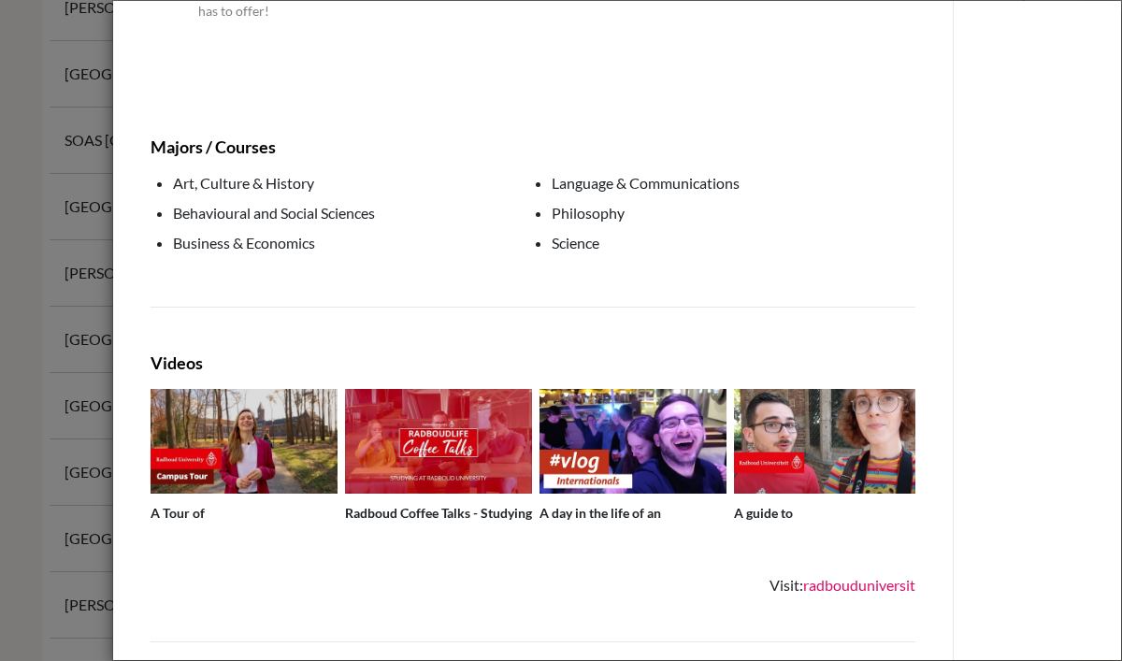
scroll to position [2002, 0]
